Goal: Find specific page/section: Find specific page/section

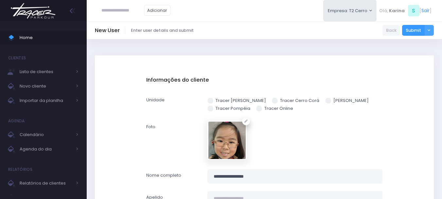
click at [42, 14] on img at bounding box center [33, 10] width 50 height 23
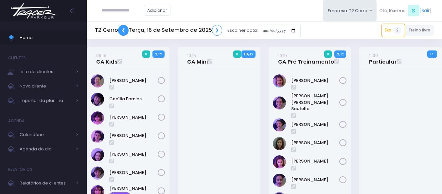
click at [126, 30] on link "❮" at bounding box center [123, 30] width 10 height 11
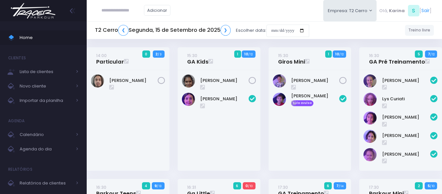
click at [47, 9] on img at bounding box center [33, 10] width 50 height 23
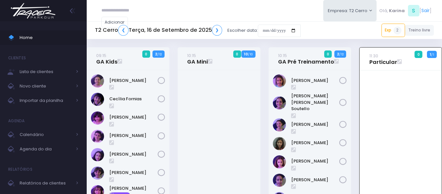
scroll to position [47, 0]
